Goal: Task Accomplishment & Management: Use online tool/utility

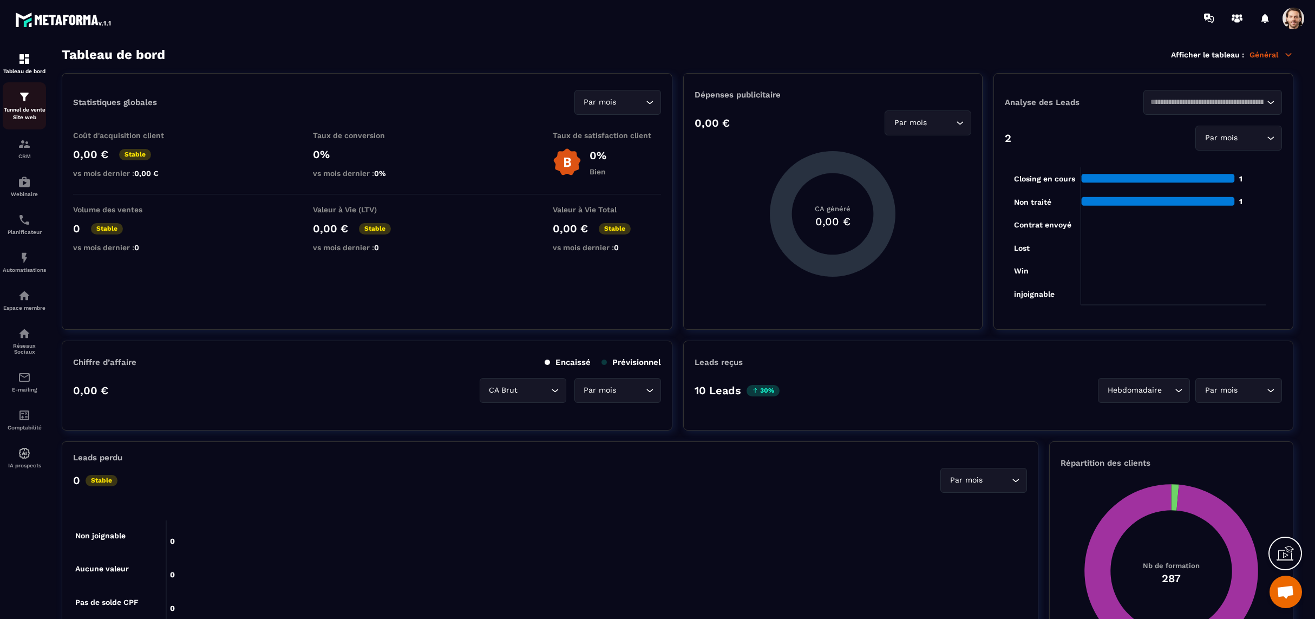
click at [10, 103] on div "Tunnel de vente Site web" at bounding box center [24, 105] width 43 height 31
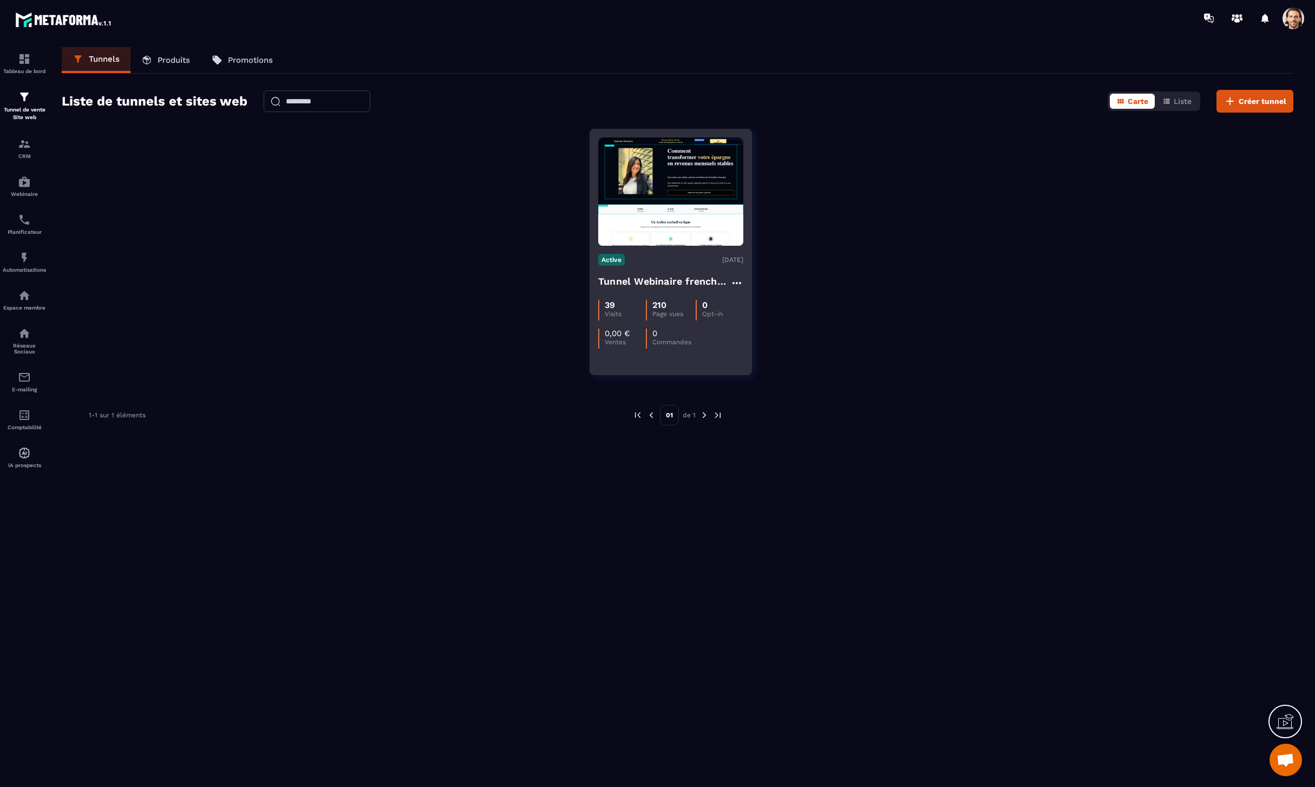
click at [675, 280] on h4 "Tunnel Webinaire frenchy partners" at bounding box center [664, 281] width 132 height 15
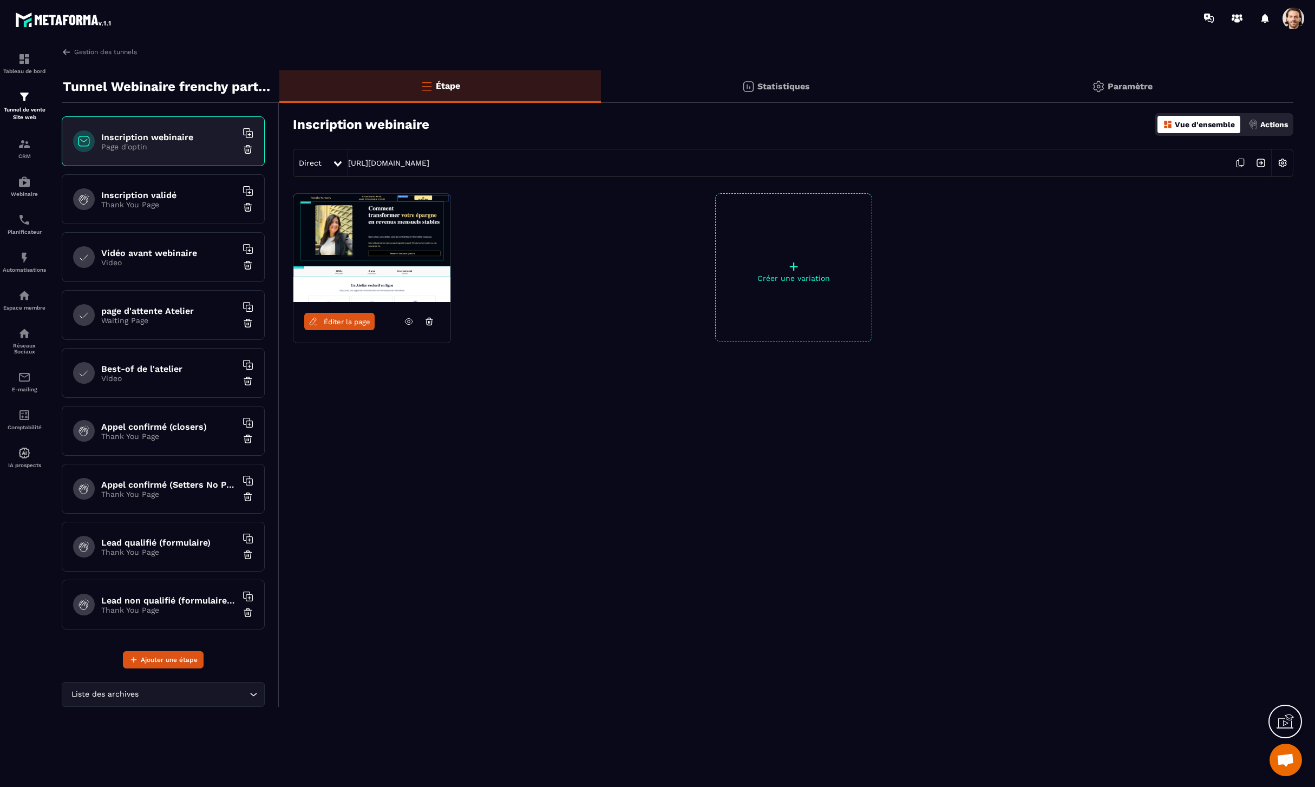
click at [330, 312] on div "Éditer la page" at bounding box center [371, 321] width 157 height 39
click at [348, 321] on span "Éditer la page" at bounding box center [347, 322] width 47 height 8
